Goal: Information Seeking & Learning: Understand process/instructions

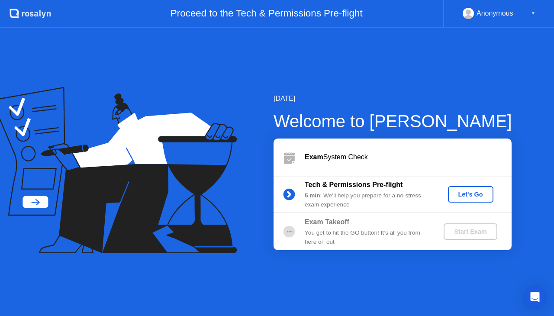
click at [464, 189] on button "Let's Go" at bounding box center [470, 194] width 45 height 16
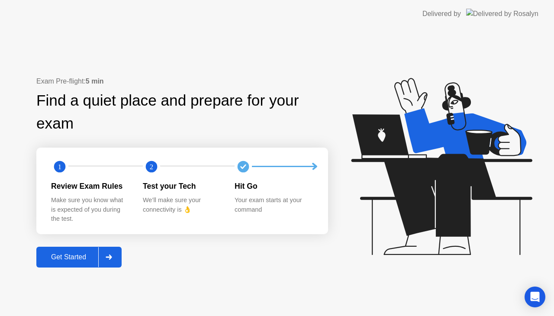
click at [81, 253] on div "Get Started" at bounding box center [68, 257] width 59 height 8
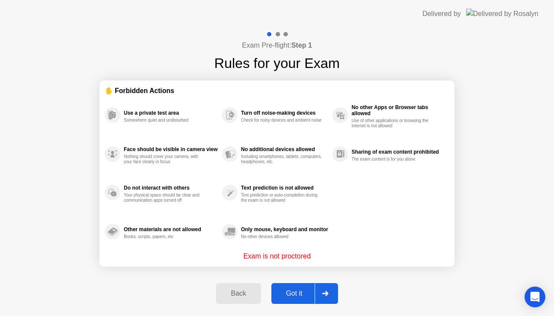
click at [298, 292] on div "Got it" at bounding box center [294, 293] width 41 height 8
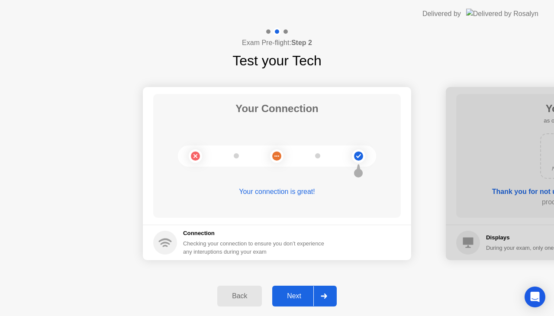
click at [292, 298] on div "Next" at bounding box center [294, 296] width 38 height 8
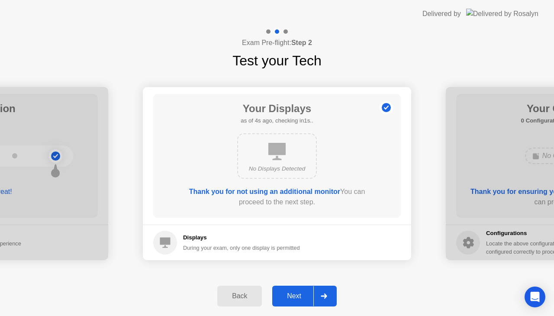
click at [292, 298] on div "Next" at bounding box center [294, 296] width 38 height 8
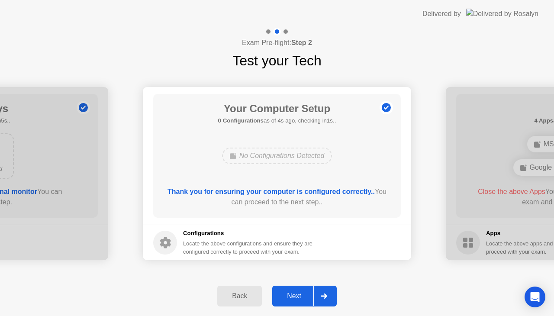
click at [292, 298] on div "Next" at bounding box center [294, 296] width 38 height 8
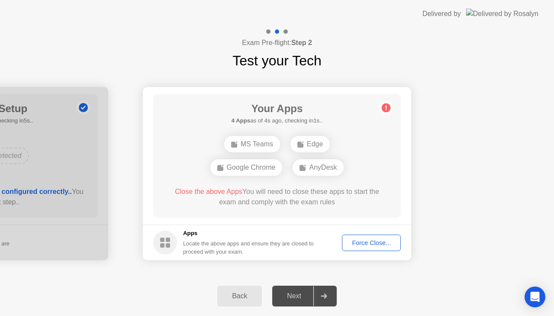
click at [244, 293] on div "Back" at bounding box center [239, 296] width 39 height 8
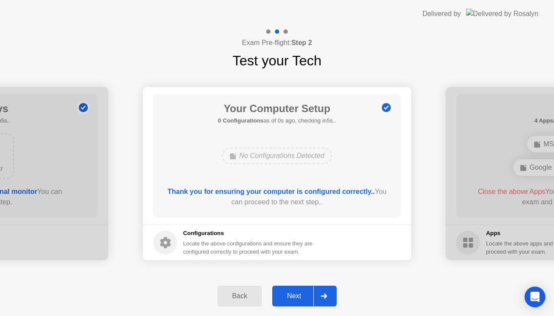
click at [244, 293] on div "Back" at bounding box center [239, 296] width 39 height 8
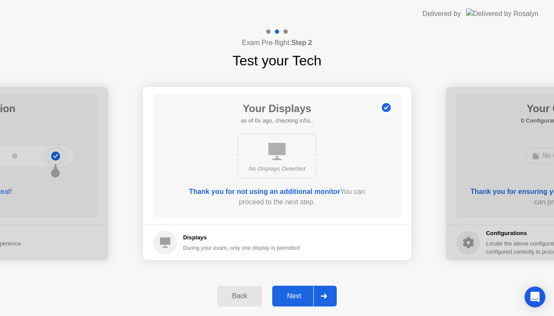
click at [244, 293] on div "Back" at bounding box center [239, 296] width 39 height 8
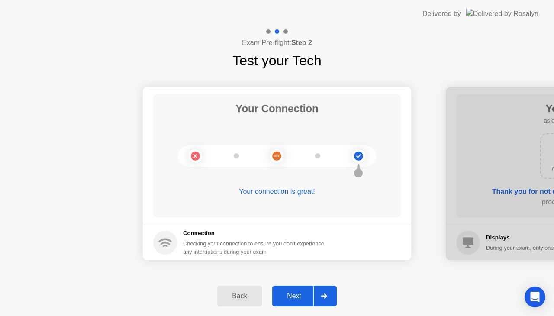
click at [244, 293] on div "Back" at bounding box center [239, 296] width 39 height 8
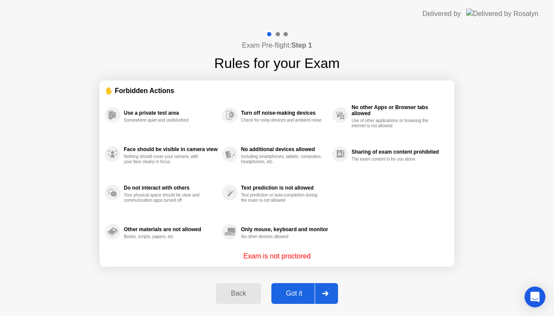
click at [247, 297] on div "Back" at bounding box center [237, 293] width 39 height 8
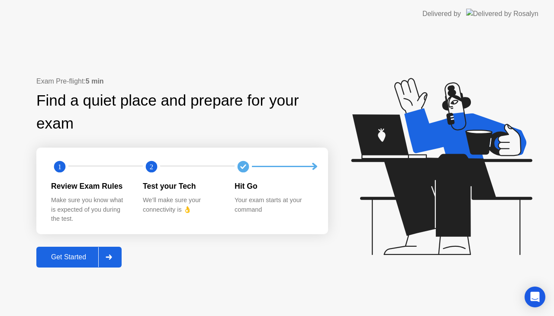
click at [62, 258] on div "Get Started" at bounding box center [68, 257] width 59 height 8
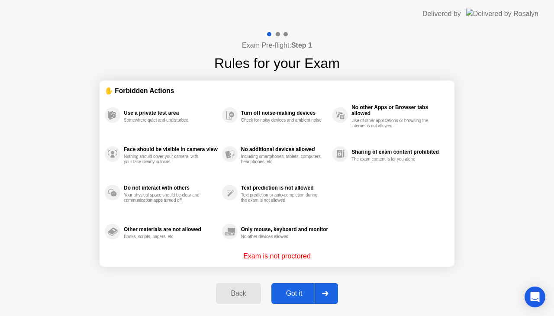
click at [297, 287] on button "Got it" at bounding box center [304, 293] width 67 height 21
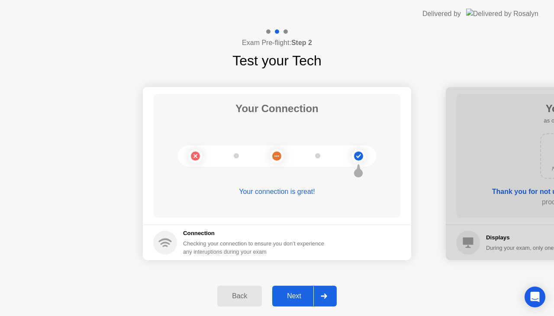
click at [297, 287] on button "Next" at bounding box center [304, 295] width 64 height 21
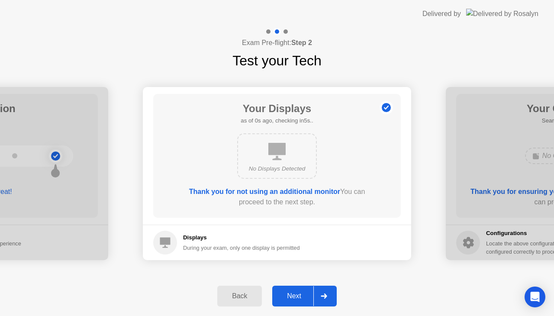
click at [297, 287] on button "Next" at bounding box center [304, 295] width 64 height 21
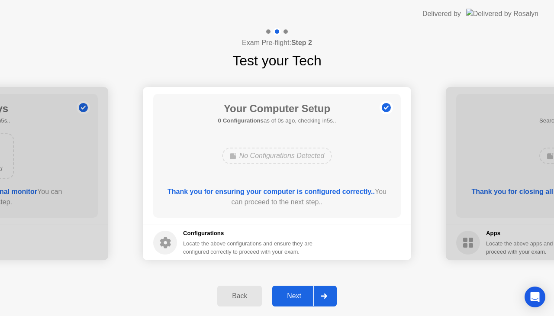
click at [297, 287] on button "Next" at bounding box center [304, 295] width 64 height 21
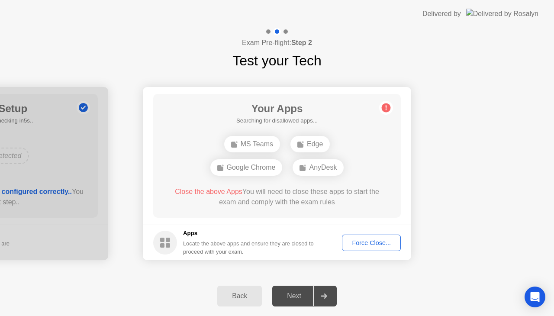
click at [230, 301] on button "Back" at bounding box center [239, 295] width 45 height 21
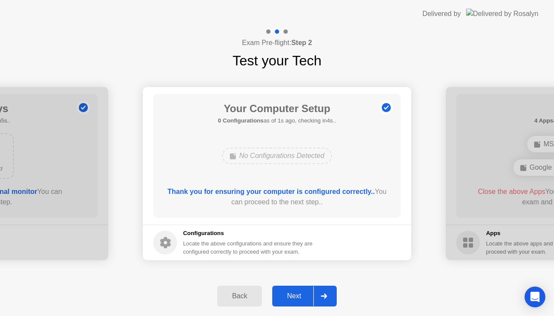
click at [291, 296] on div "Next" at bounding box center [294, 296] width 38 height 8
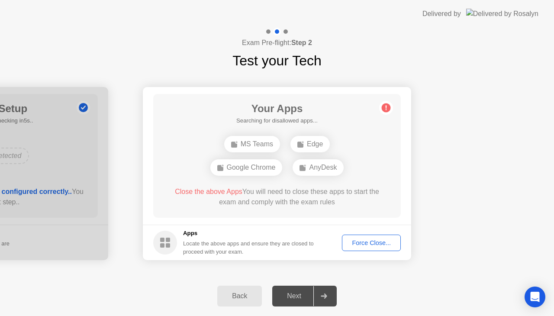
click at [378, 246] on div "Force Close..." at bounding box center [371, 242] width 53 height 7
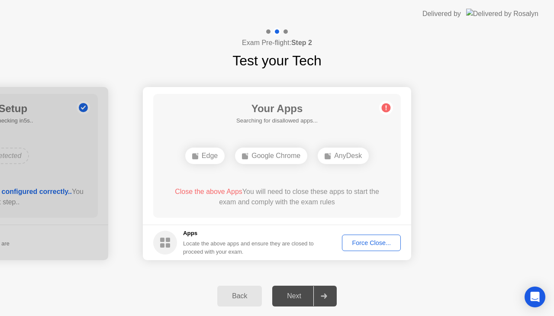
click at [377, 239] on div "Force Close..." at bounding box center [371, 242] width 53 height 7
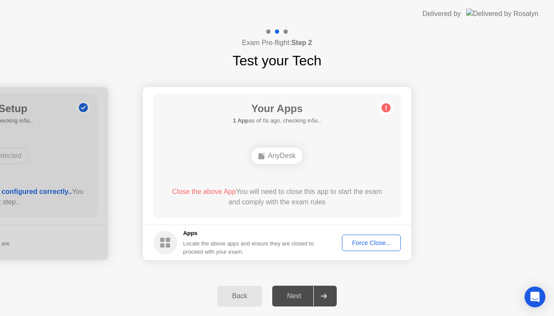
click at [359, 244] on div "Force Close..." at bounding box center [371, 242] width 53 height 7
click at [375, 235] on button "Force Close..." at bounding box center [371, 242] width 59 height 16
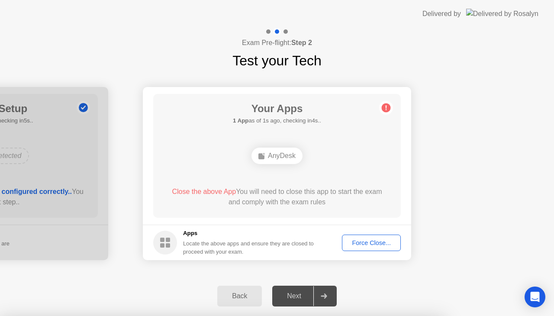
click at [212, 190] on span "Close the above App" at bounding box center [204, 191] width 64 height 7
click at [371, 245] on div "Force Close..." at bounding box center [371, 242] width 53 height 7
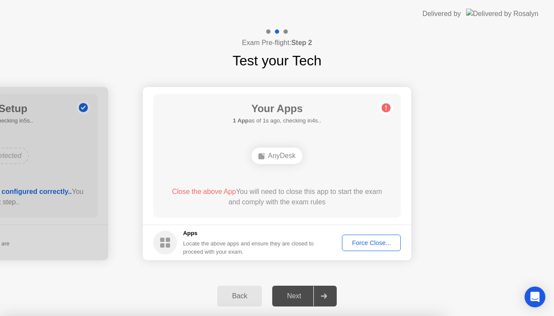
click at [371, 240] on div "Force Close..." at bounding box center [371, 242] width 53 height 7
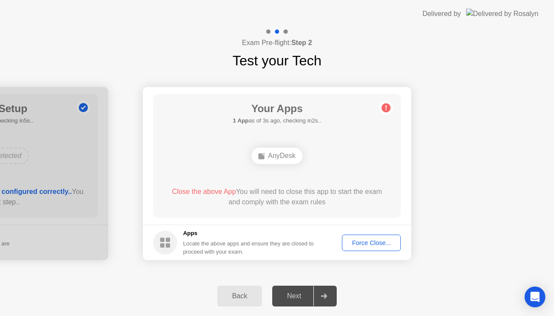
click at [385, 112] on circle at bounding box center [386, 107] width 9 height 9
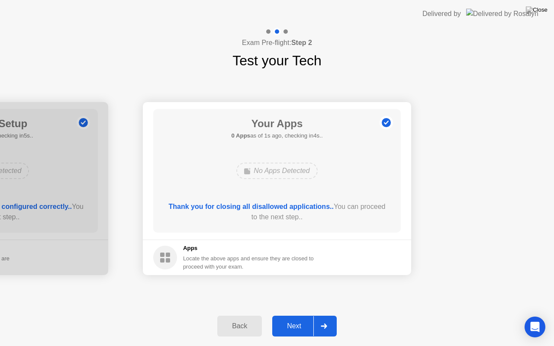
click at [295, 315] on div "Next" at bounding box center [294, 326] width 38 height 8
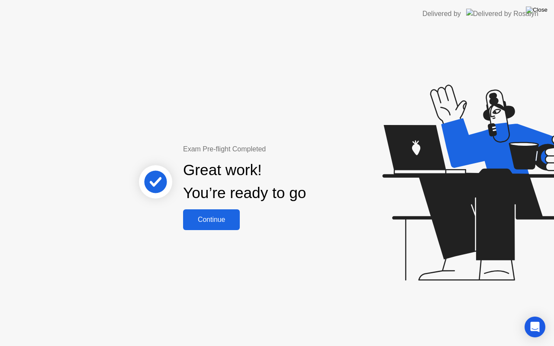
click at [542, 10] on img at bounding box center [537, 9] width 22 height 7
